Goal: Task Accomplishment & Management: Use online tool/utility

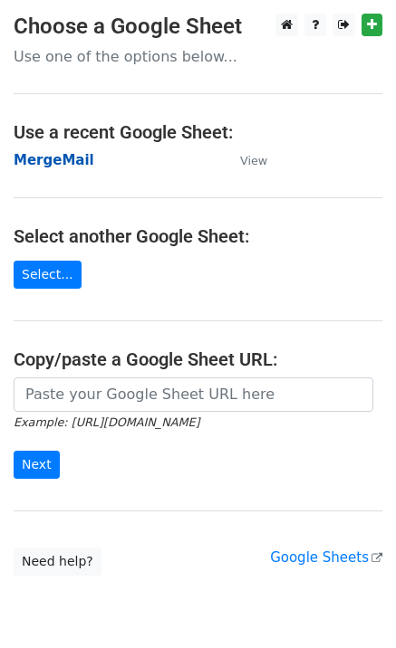
click at [58, 167] on strong "MergeMail" at bounding box center [54, 160] width 81 height 16
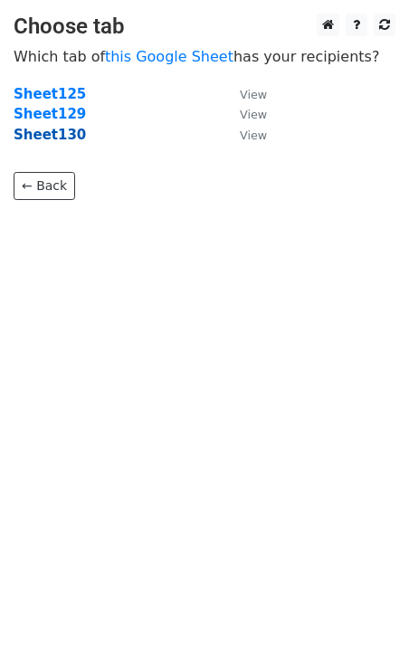
click at [65, 142] on strong "Sheet130" at bounding box center [50, 135] width 72 height 16
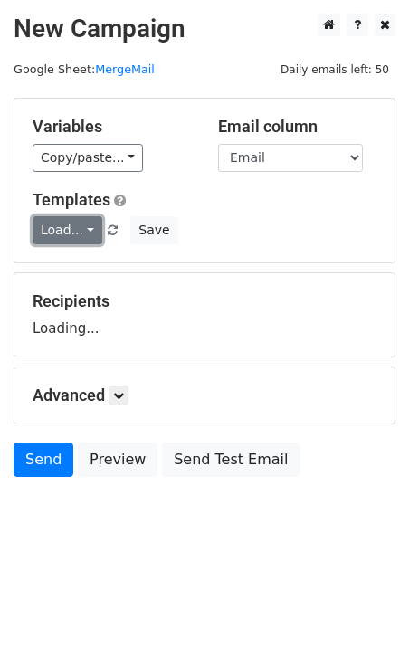
click at [53, 237] on link "Load..." at bounding box center [68, 230] width 70 height 28
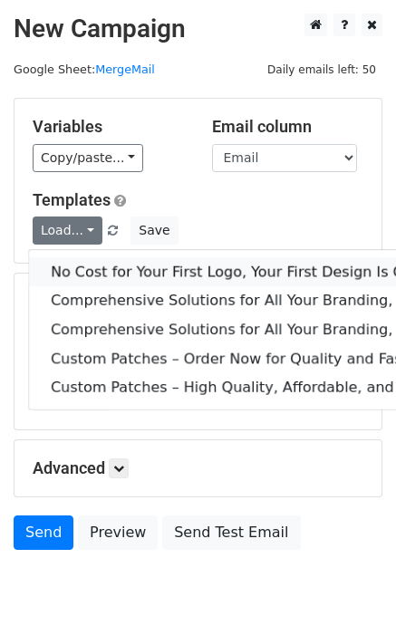
click at [97, 275] on link "No Cost for Your First Logo, Your First Design Is On Us!" at bounding box center [370, 271] width 682 height 29
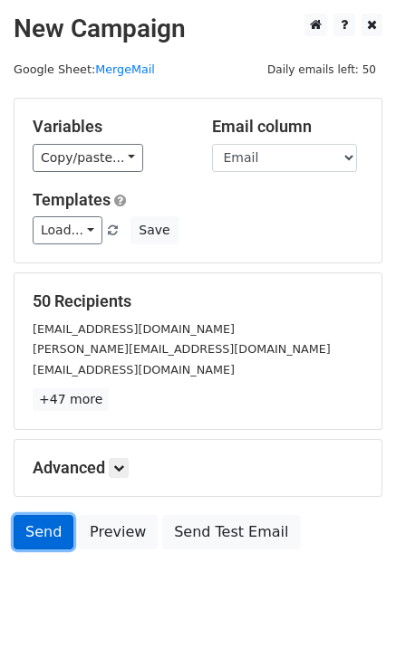
click at [31, 532] on link "Send" at bounding box center [44, 532] width 60 height 34
